Goal: Information Seeking & Learning: Learn about a topic

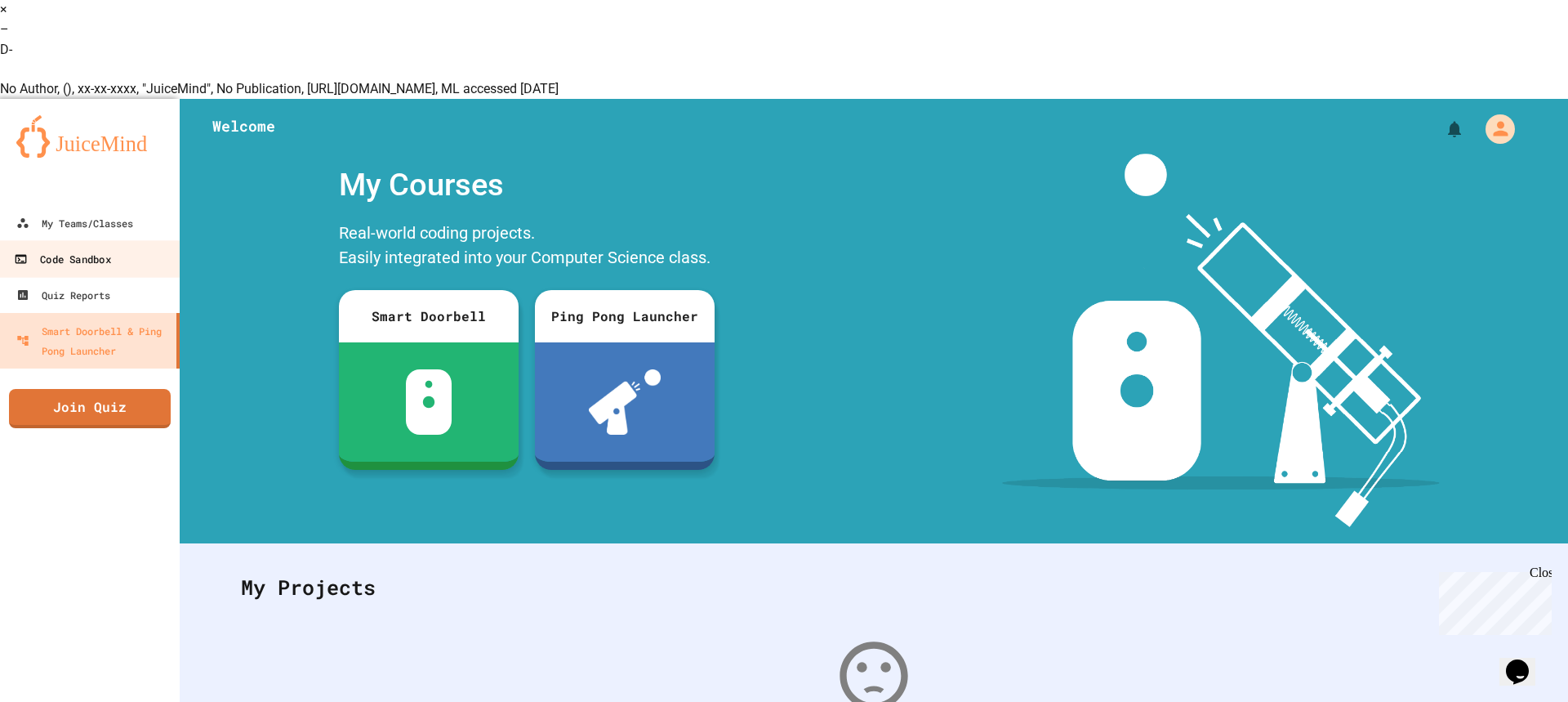
click at [28, 241] on link "Code Sandbox" at bounding box center [91, 258] width 185 height 36
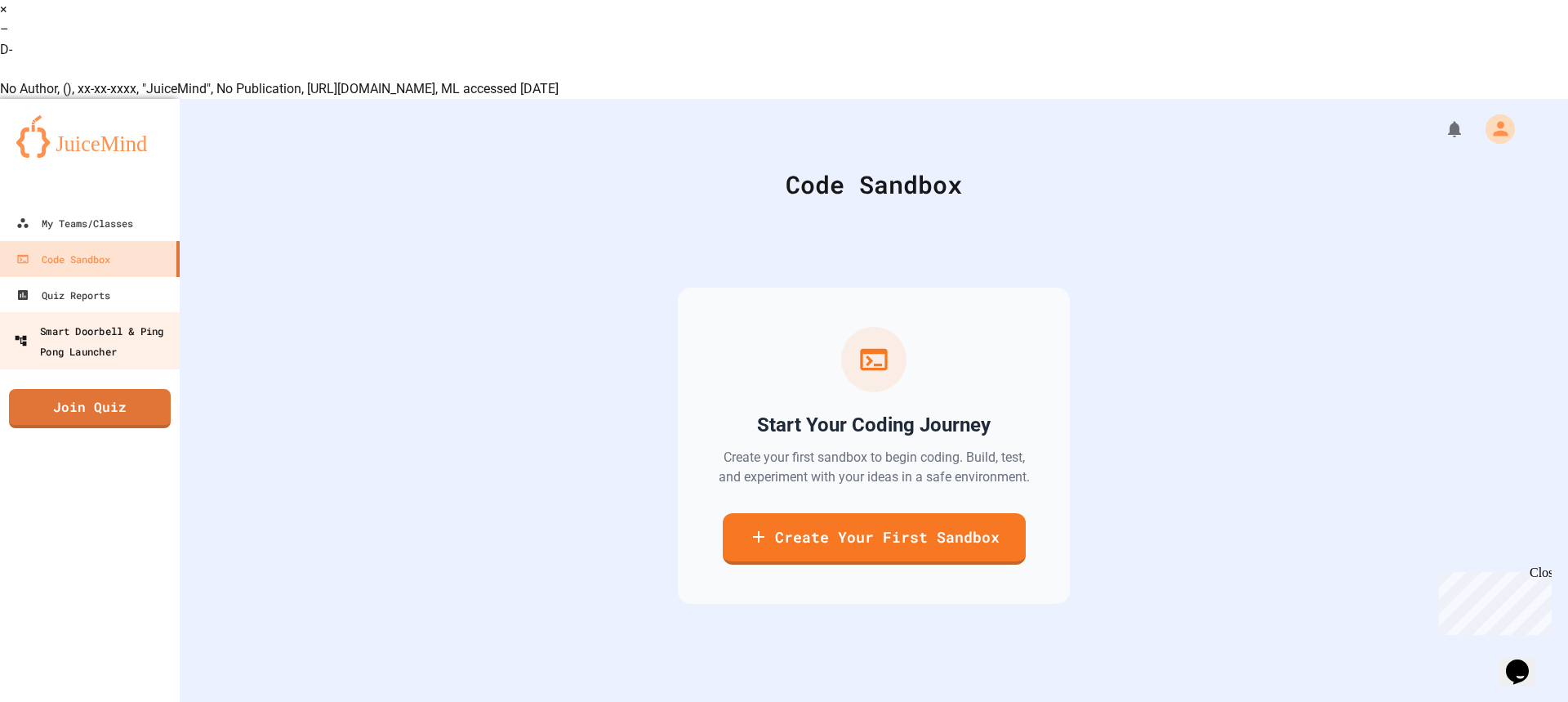
click at [71, 313] on link "Smart Doorbell & Ping Pong Launcher" at bounding box center [91, 341] width 185 height 57
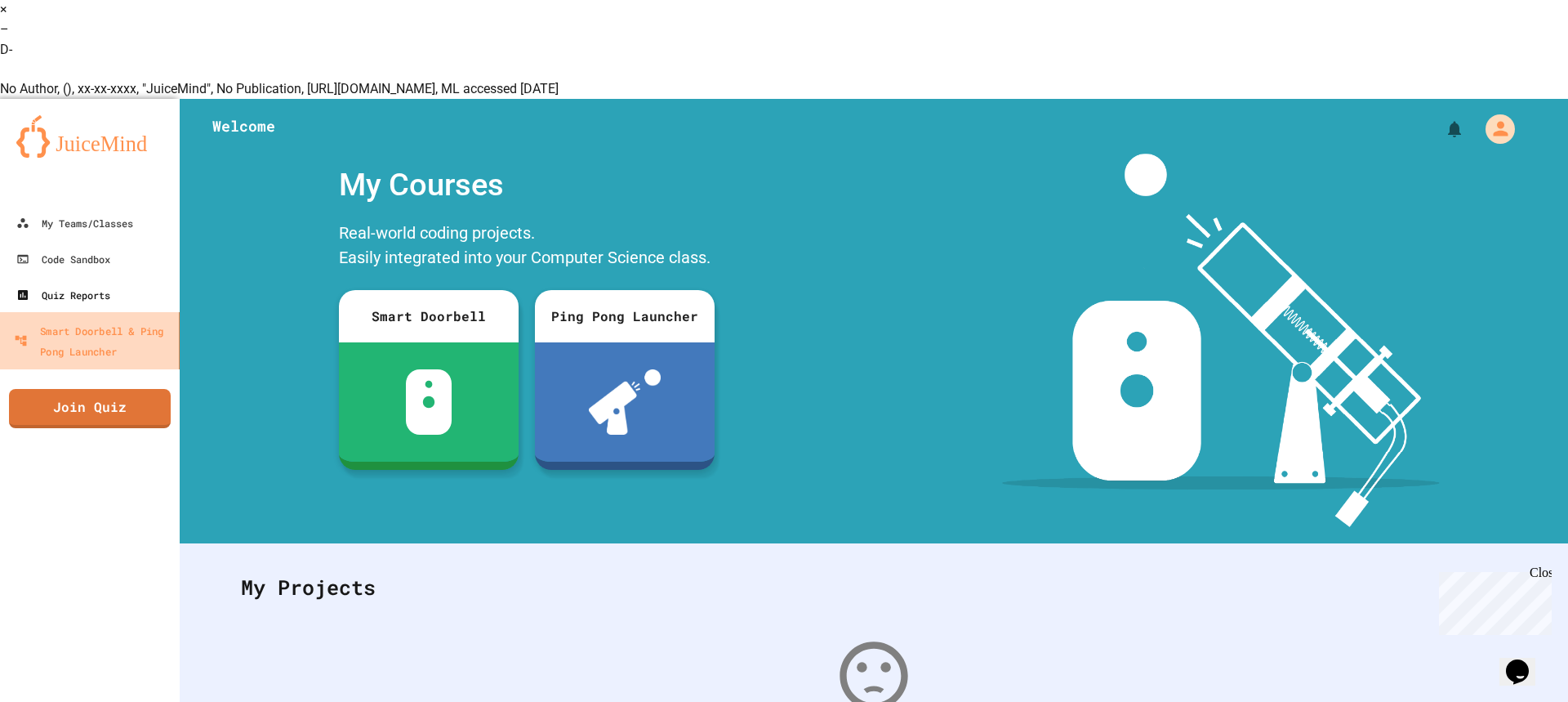
click at [85, 285] on div "Quiz Reports" at bounding box center [63, 295] width 94 height 20
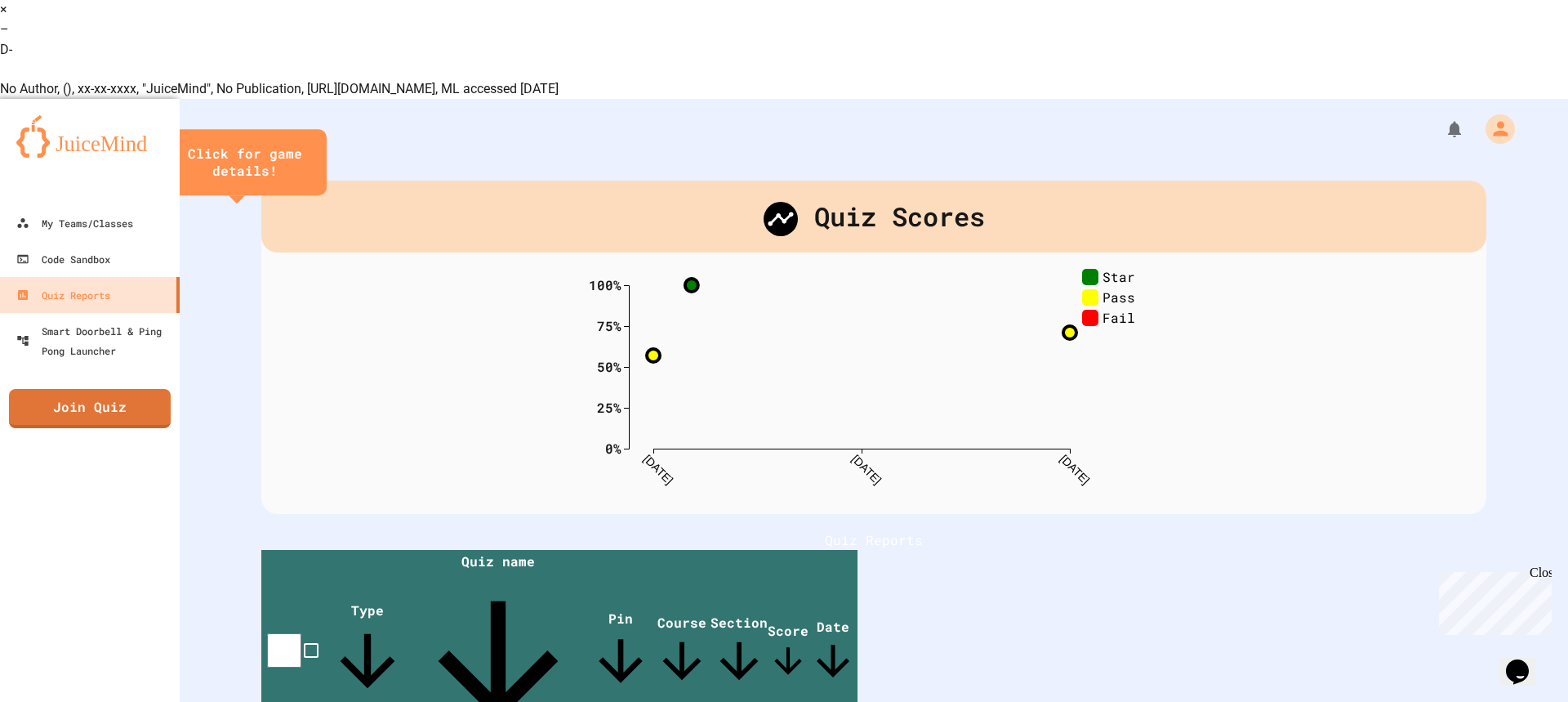
scroll to position [93, 0]
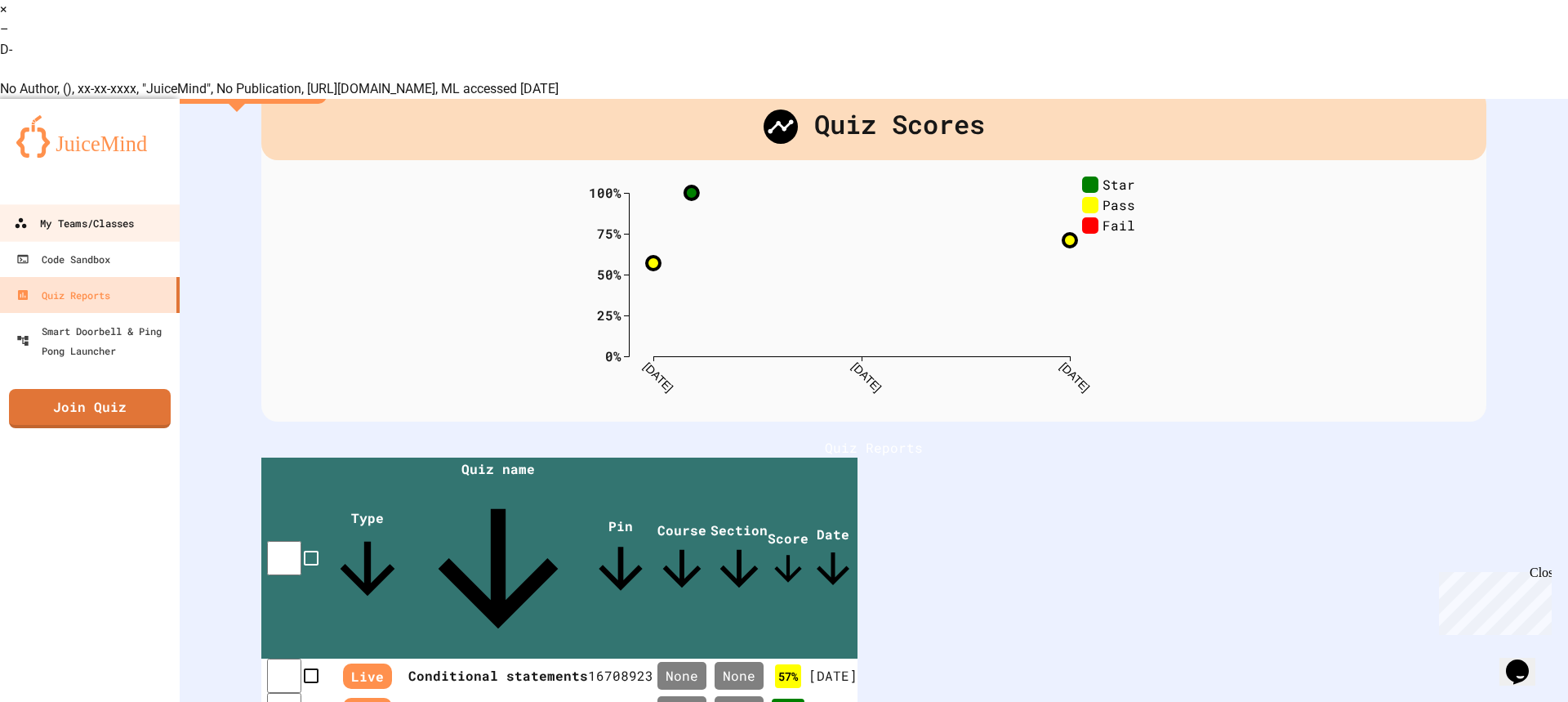
click at [111, 212] on div "My Teams/Classes" at bounding box center [74, 222] width 120 height 21
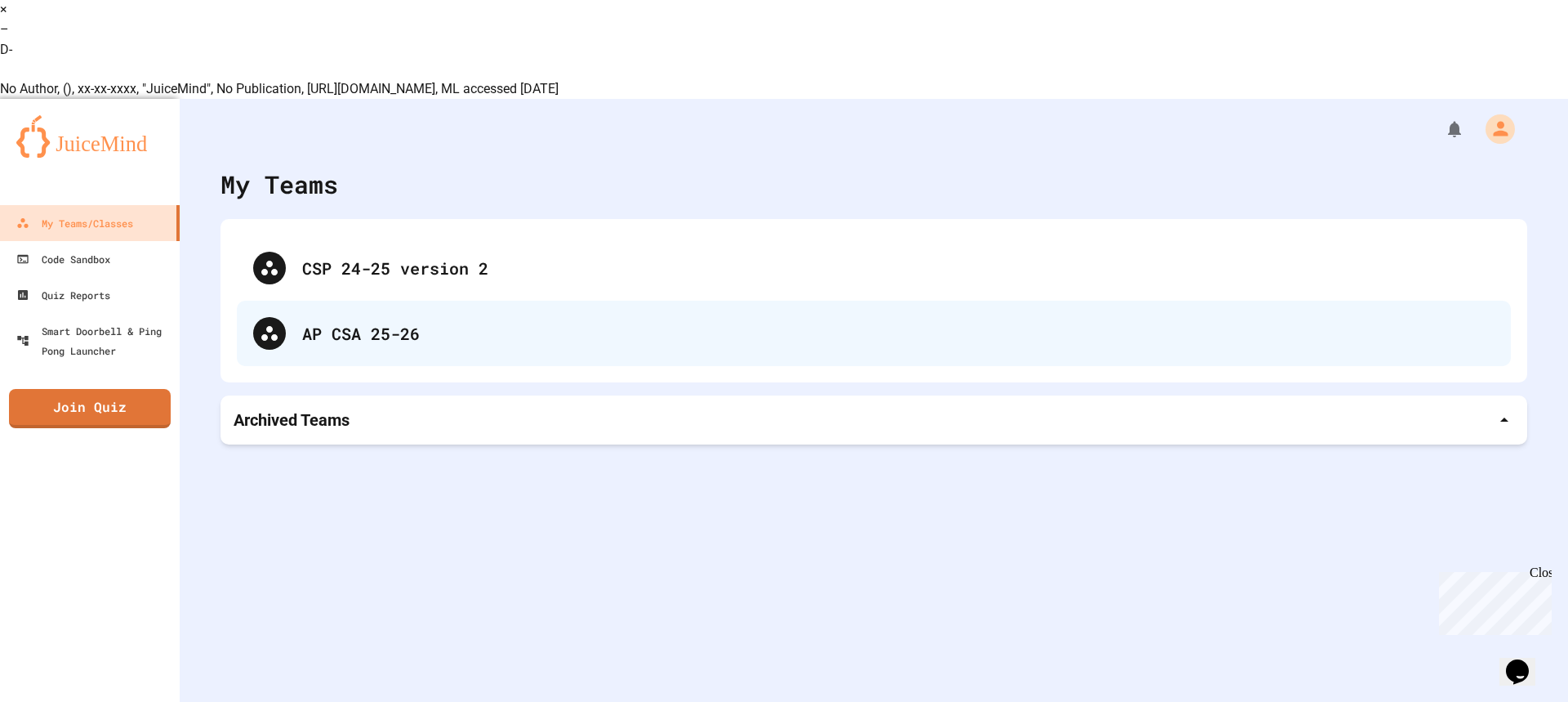
click at [575, 321] on div "AP CSA 25-26" at bounding box center [899, 333] width 1193 height 25
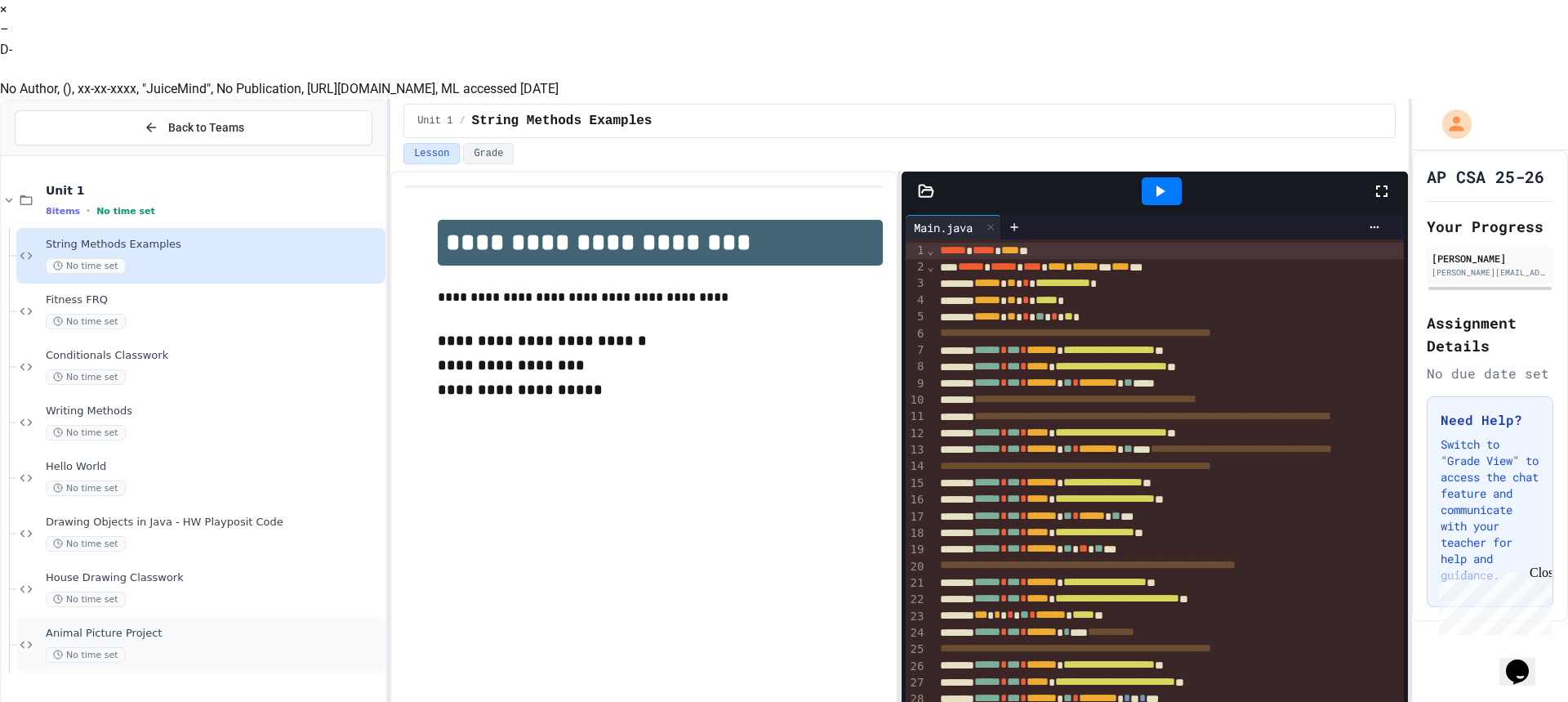
click at [106, 627] on span "Animal Picture Project" at bounding box center [213, 634] width 336 height 14
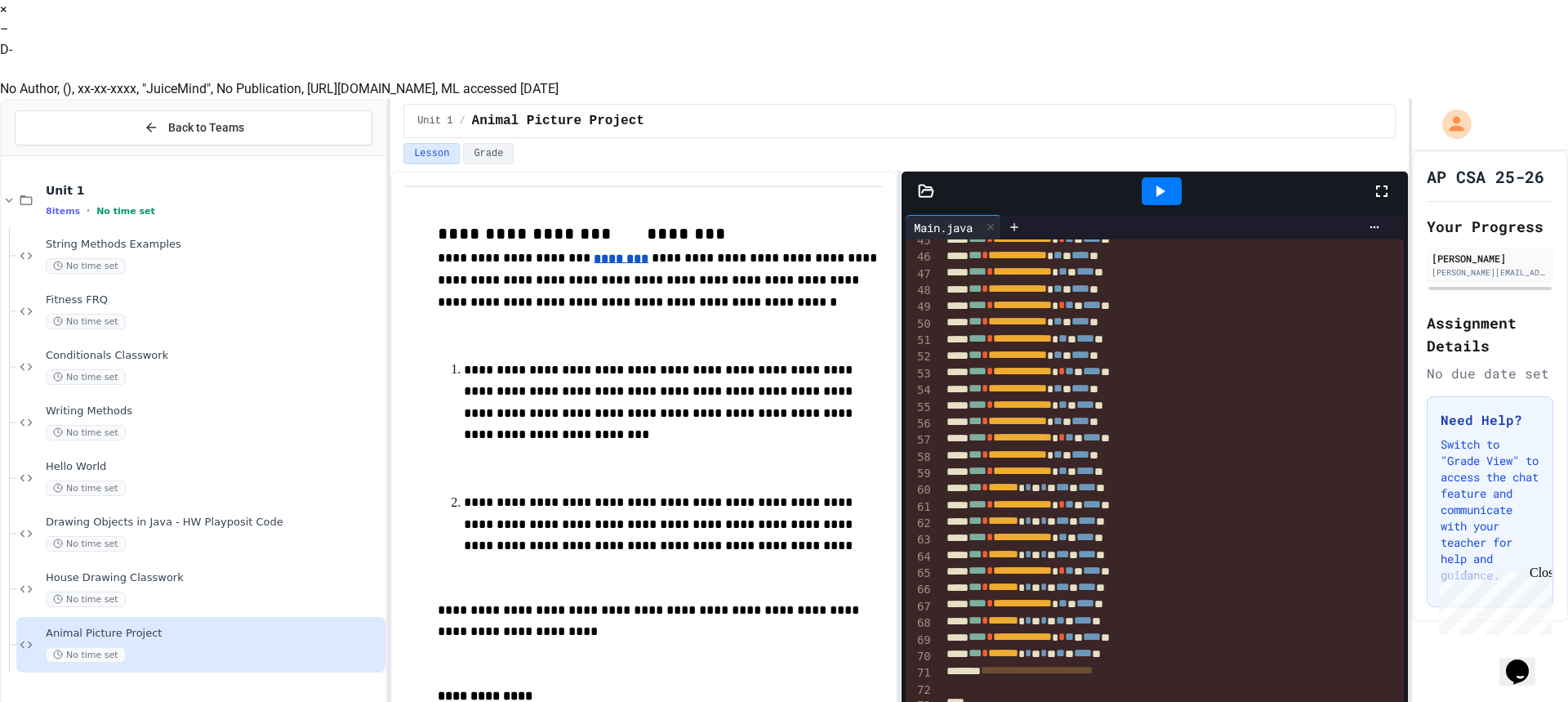
scroll to position [1278, 0]
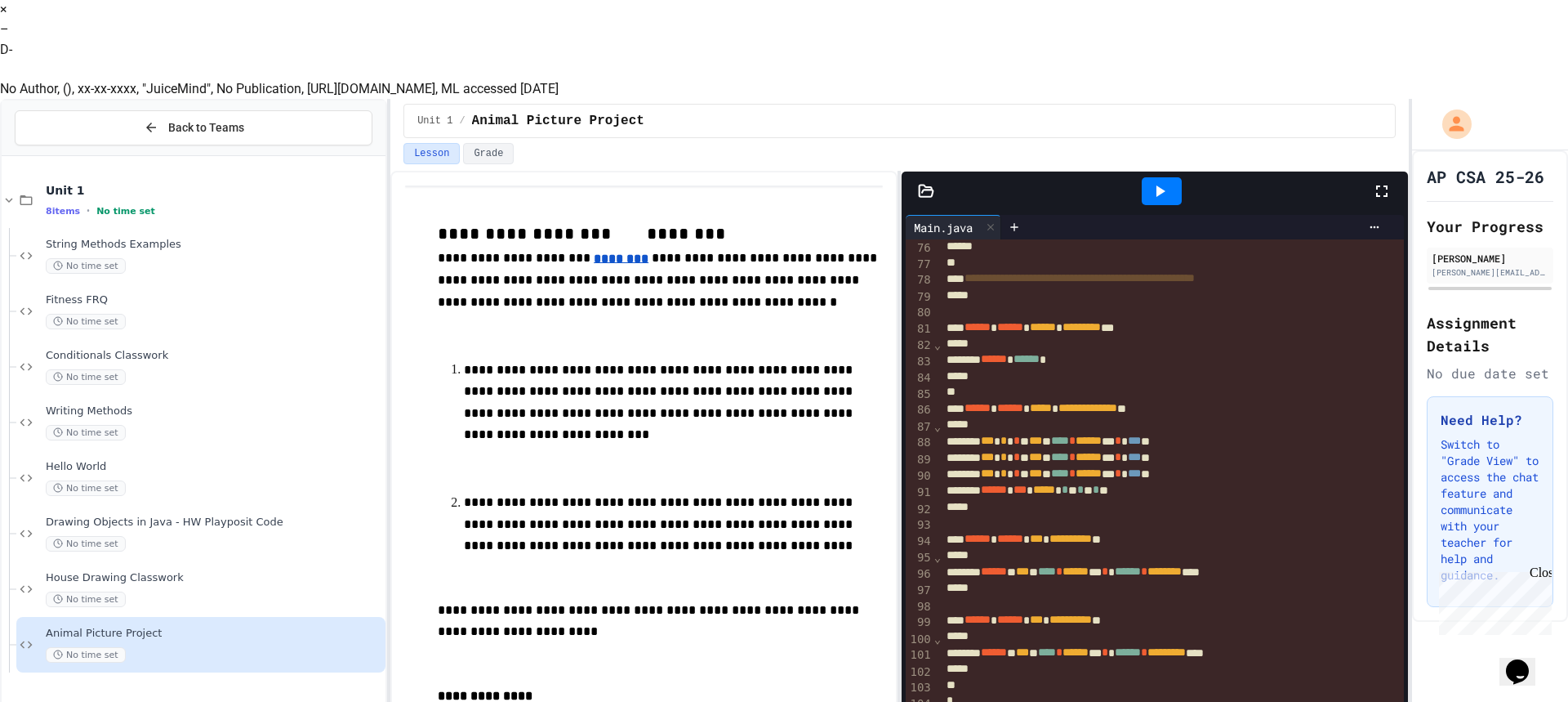
click at [1165, 181] on icon at bounding box center [1160, 191] width 20 height 20
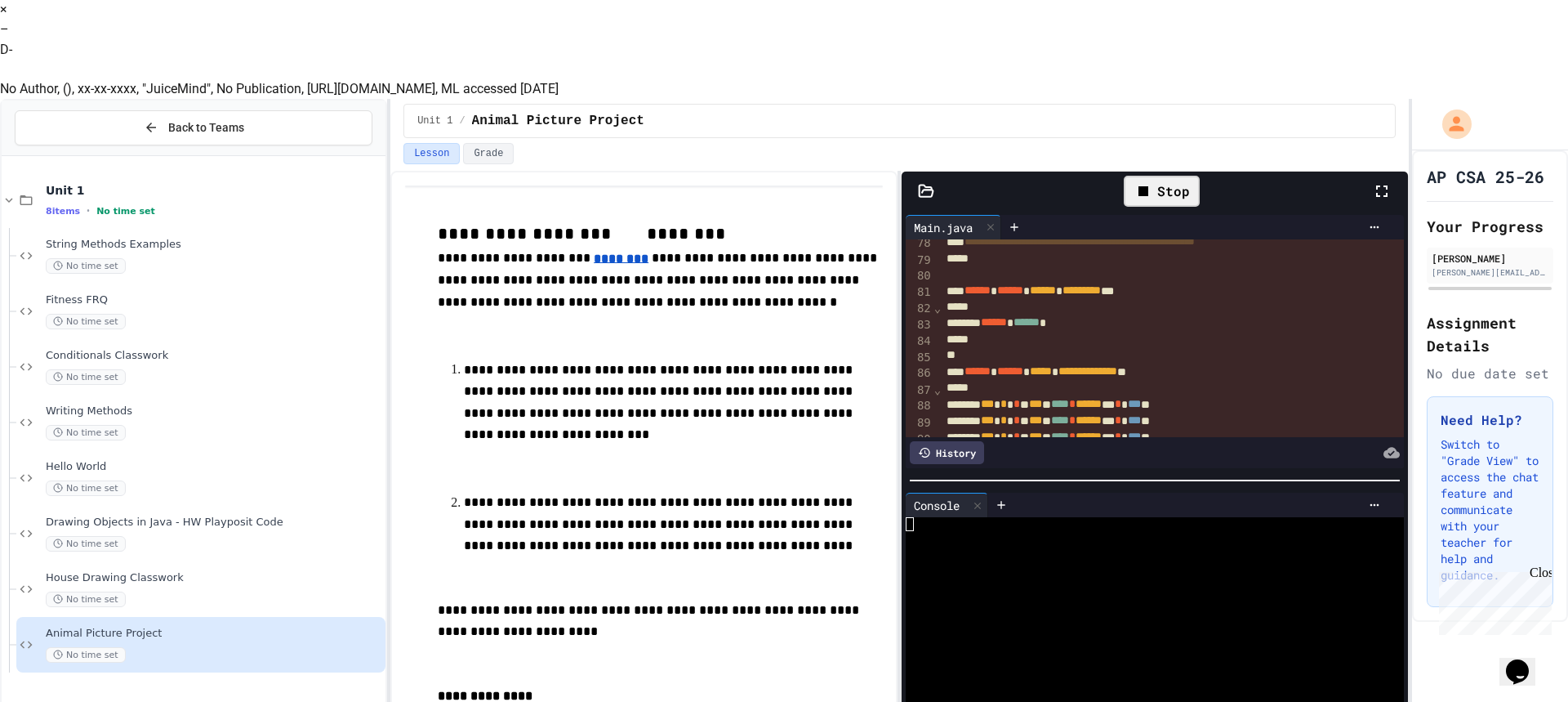
scroll to position [1360, 0]
